Goal: Task Accomplishment & Management: Manage account settings

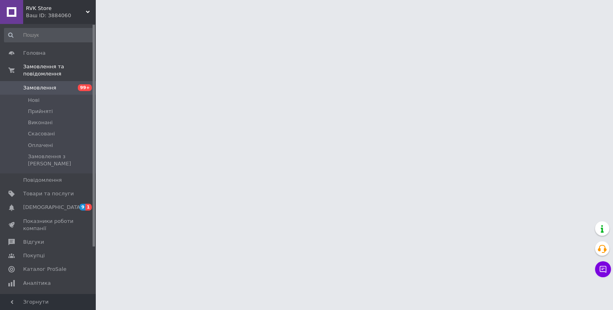
click at [83, 204] on span "9" at bounding box center [82, 207] width 6 height 7
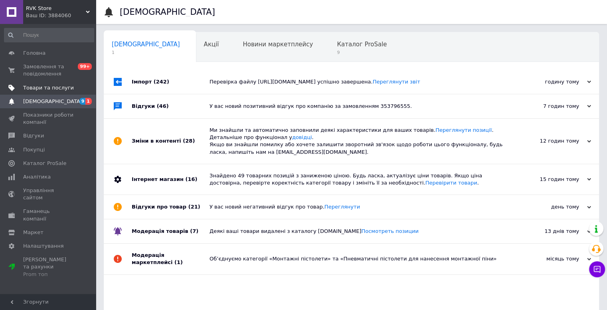
click at [83, 82] on link "Товари та послуги" at bounding box center [49, 88] width 98 height 14
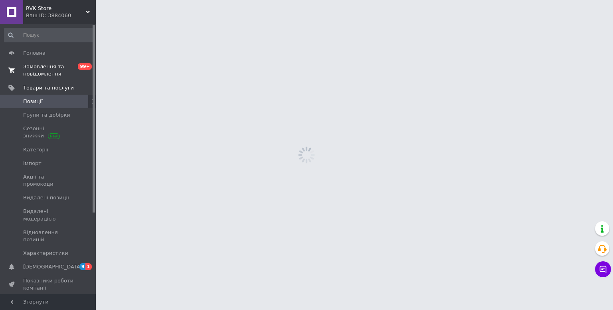
click at [83, 72] on span "0 99+" at bounding box center [85, 70] width 22 height 14
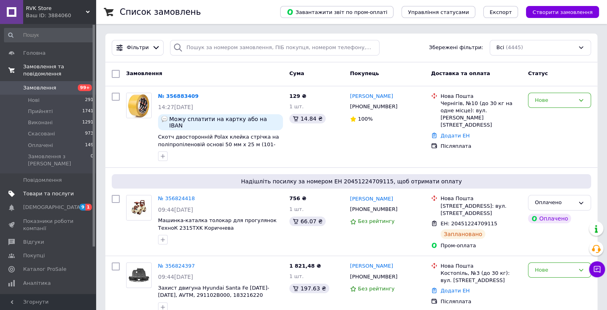
click at [66, 190] on span "Товари та послуги" at bounding box center [48, 193] width 51 height 7
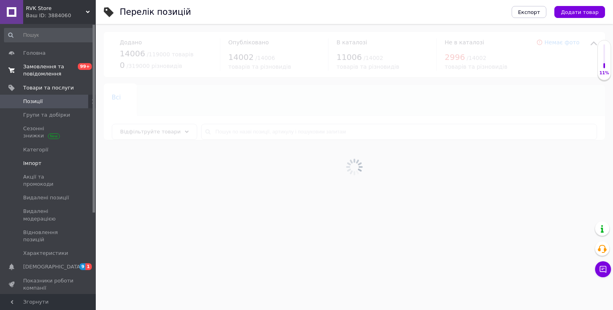
click at [58, 159] on link "Імпорт" at bounding box center [49, 164] width 98 height 14
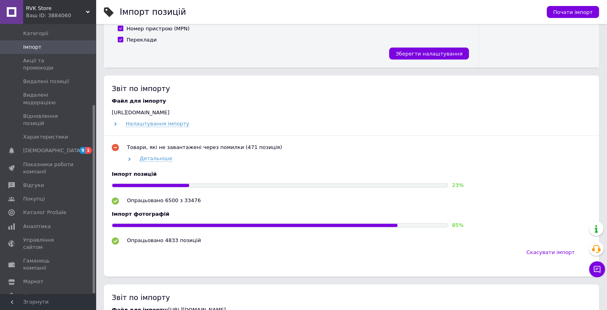
scroll to position [240, 0]
